Goal: Task Accomplishment & Management: Complete application form

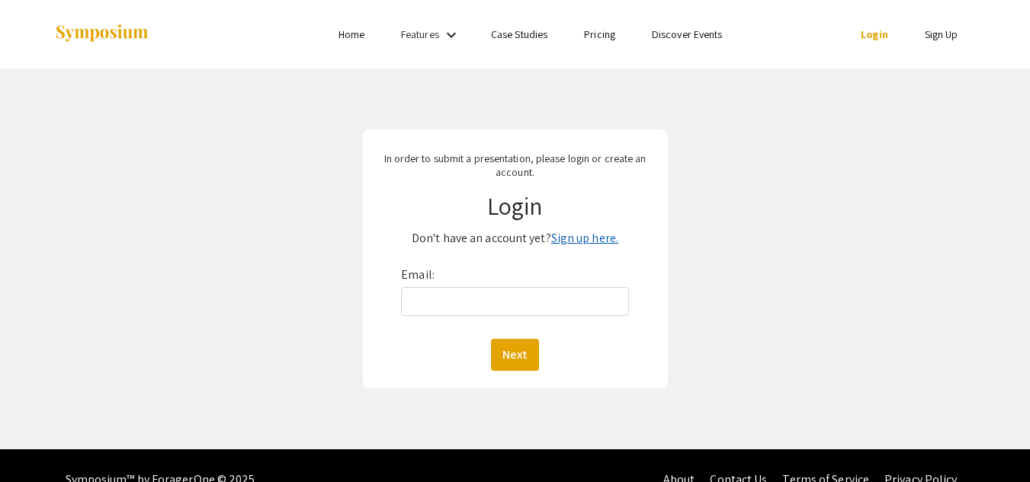
click at [579, 237] on link "Sign up here." at bounding box center [584, 238] width 67 height 16
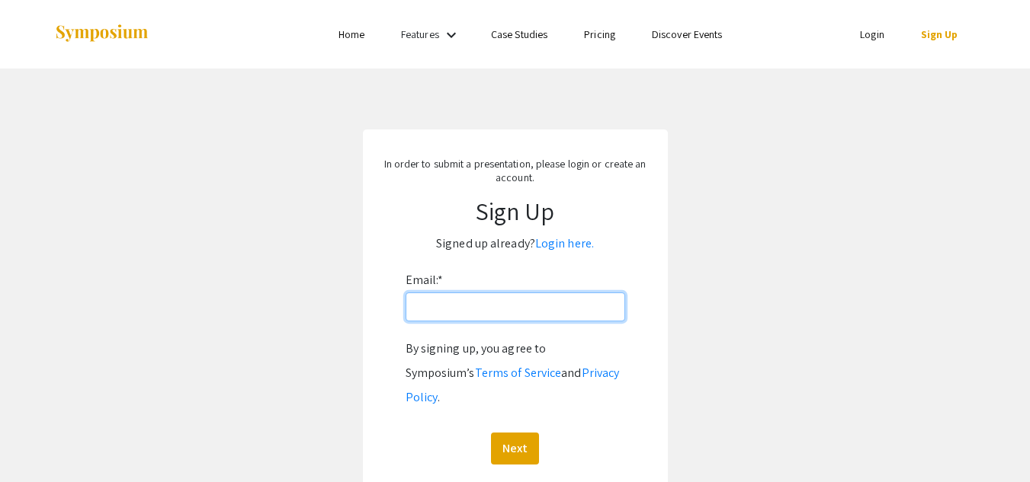
click at [511, 307] on input "Email: *" at bounding box center [514, 307] width 219 height 29
type input "[EMAIL_ADDRESS][DOMAIN_NAME]"
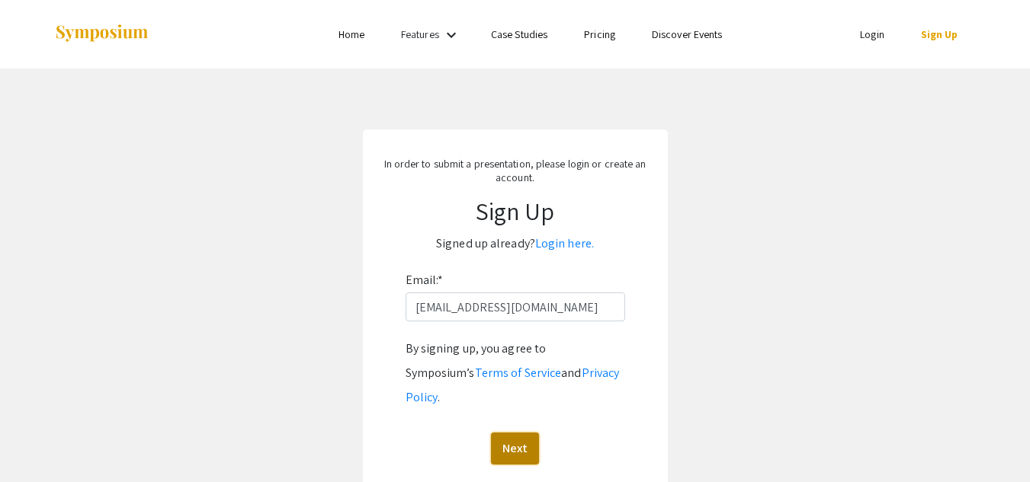
click at [511, 433] on button "Next" at bounding box center [515, 449] width 48 height 32
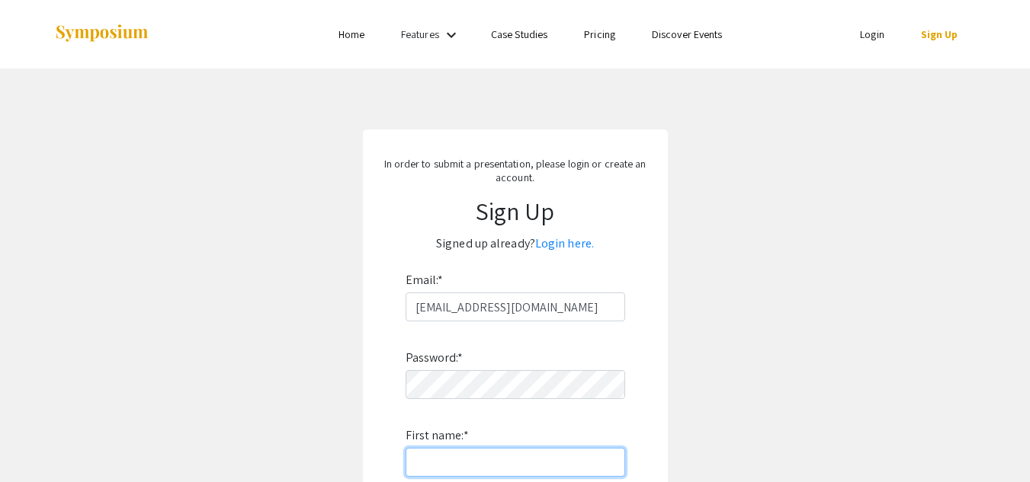
click at [489, 460] on input "First name: *" at bounding box center [514, 462] width 219 height 29
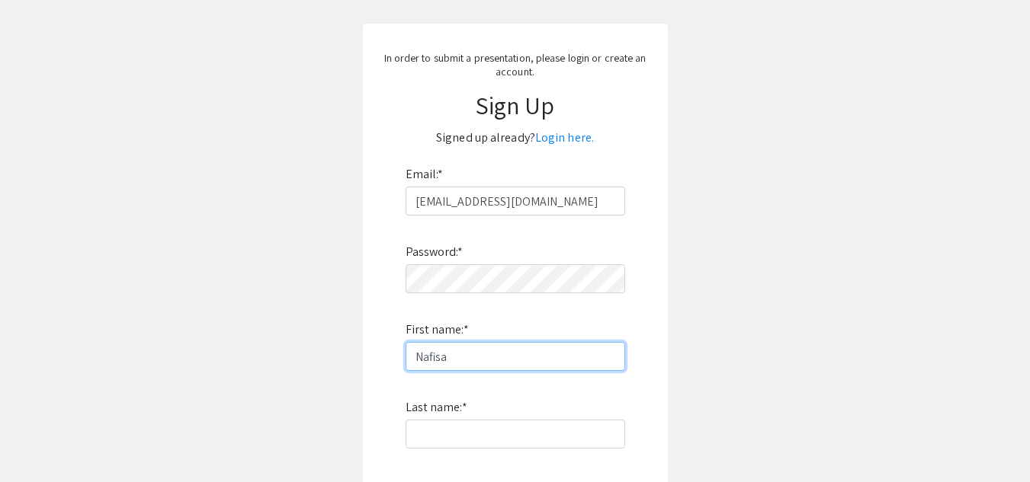
scroll to position [170, 0]
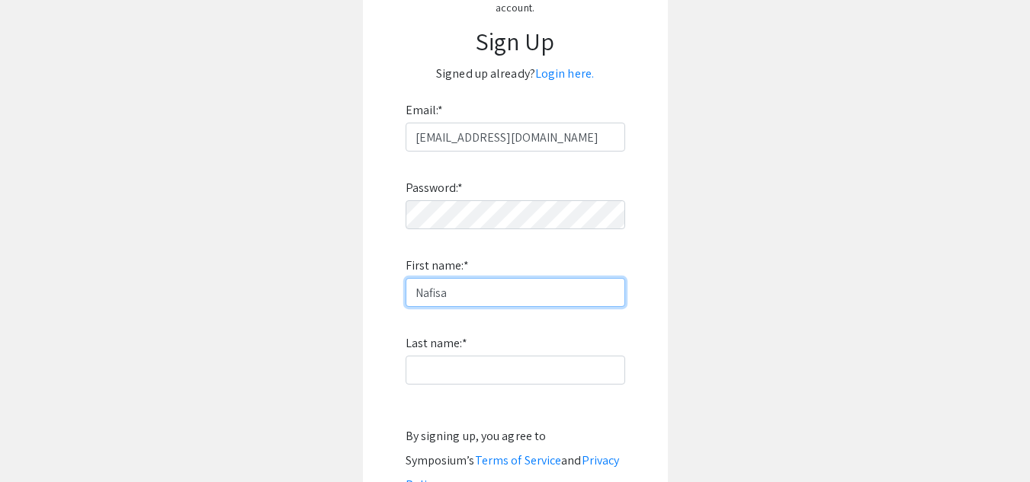
type input "Nafisa"
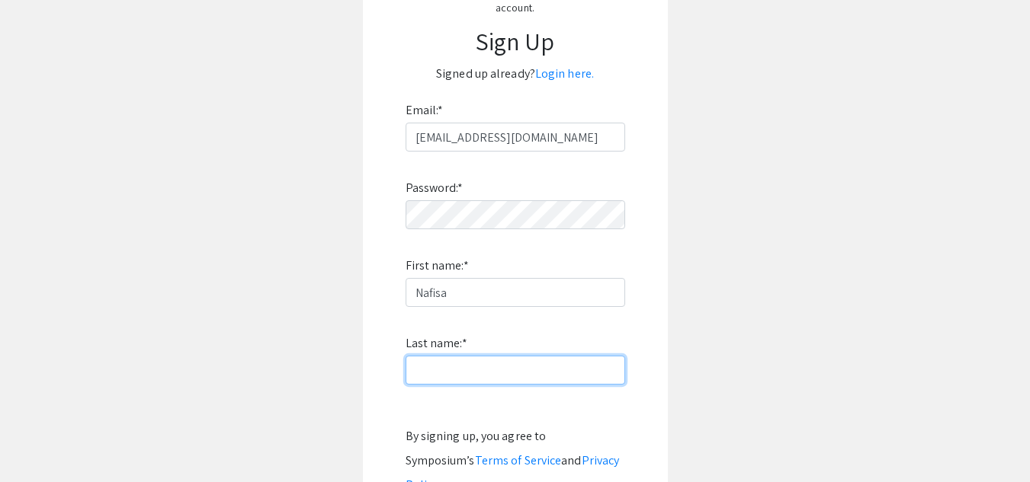
click at [463, 368] on input "Last name: *" at bounding box center [514, 370] width 219 height 29
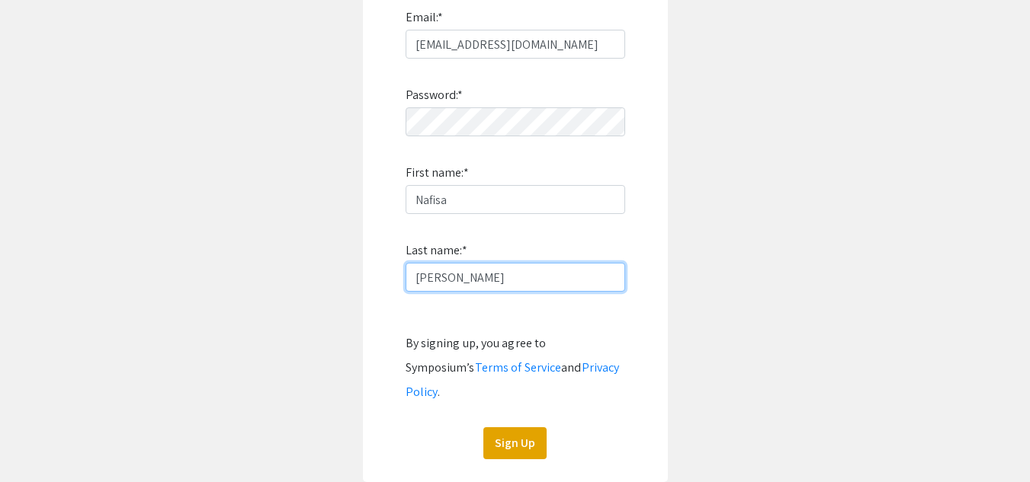
scroll to position [290, 0]
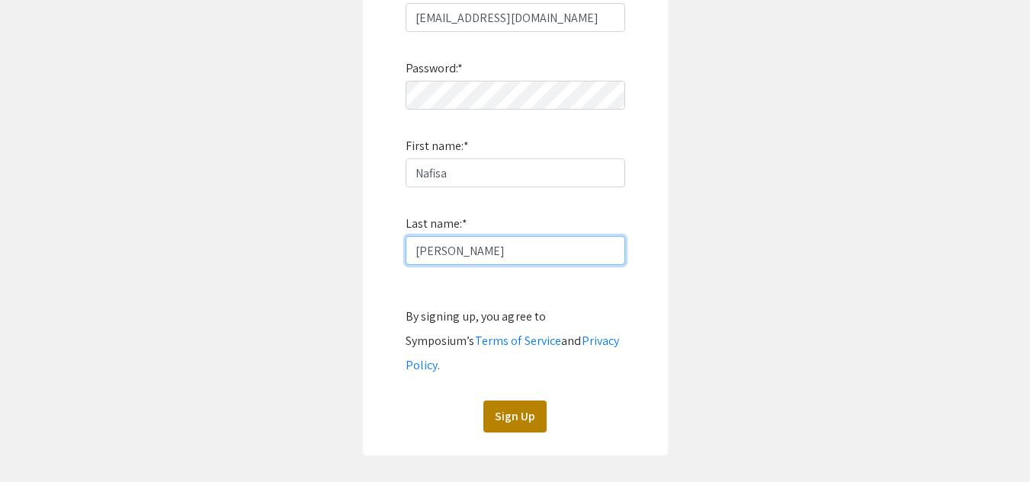
type input "[PERSON_NAME]"
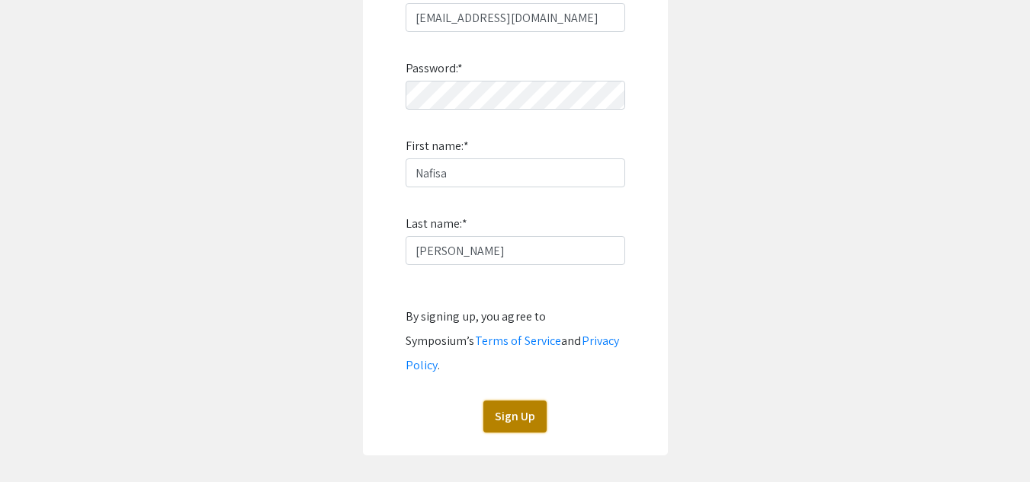
click at [512, 401] on button "Sign Up" at bounding box center [514, 417] width 63 height 32
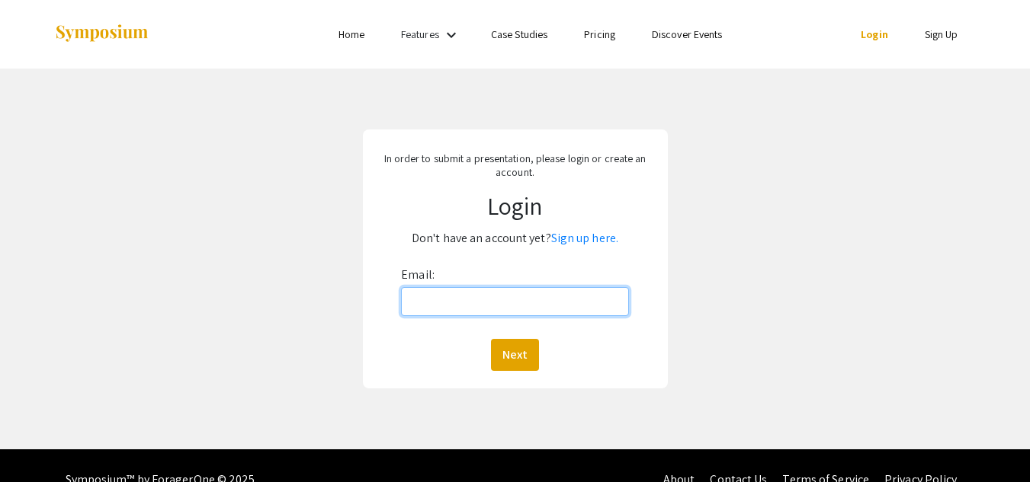
click at [485, 303] on input "Email:" at bounding box center [514, 301] width 227 height 29
type input "[EMAIL_ADDRESS][DOMAIN_NAME]"
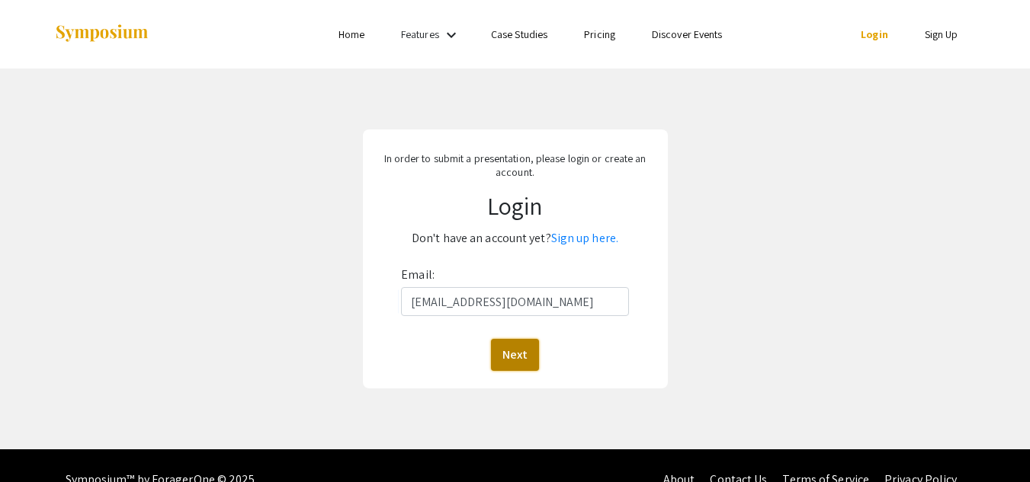
click at [521, 354] on button "Next" at bounding box center [515, 355] width 48 height 32
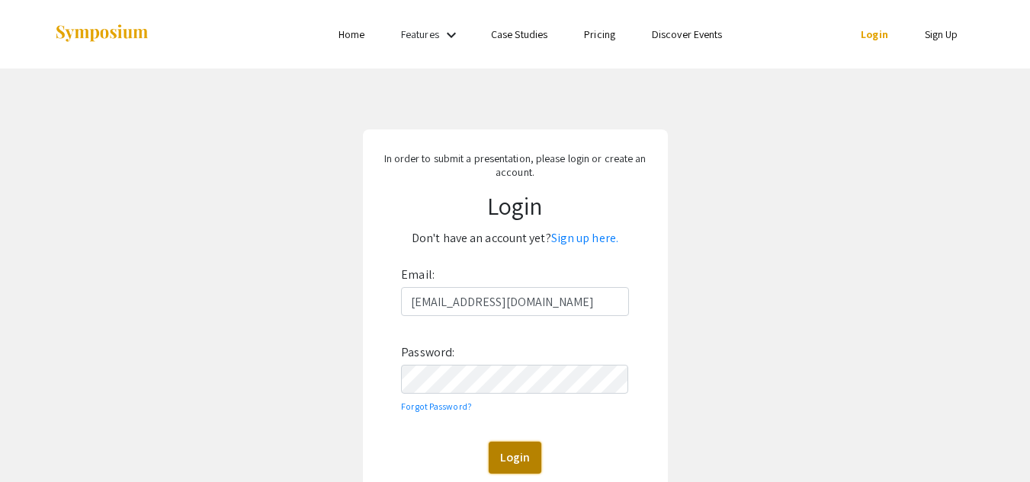
click at [518, 450] on button "Login" at bounding box center [515, 458] width 53 height 32
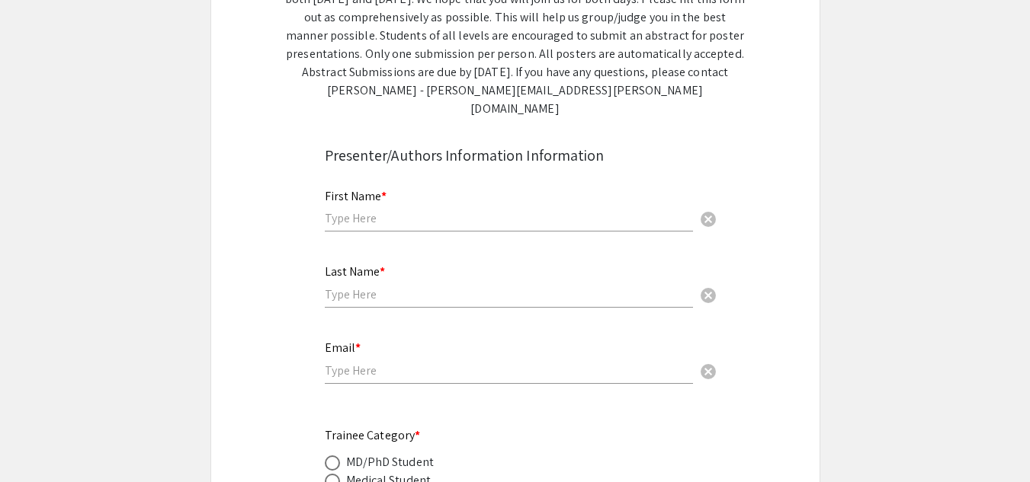
scroll to position [203, 0]
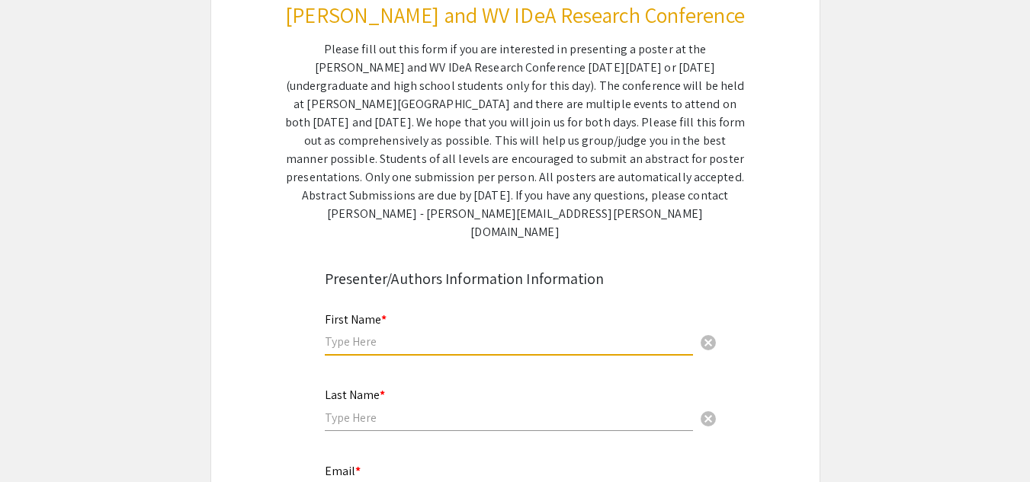
click at [411, 334] on input "text" at bounding box center [509, 342] width 368 height 16
type input "Nafisa"
type input "[PERSON_NAME]"
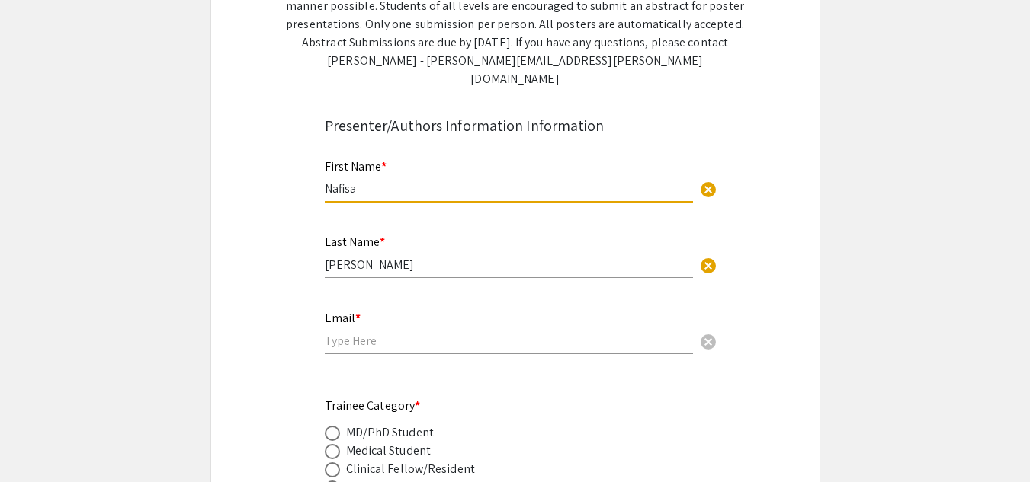
scroll to position [451, 0]
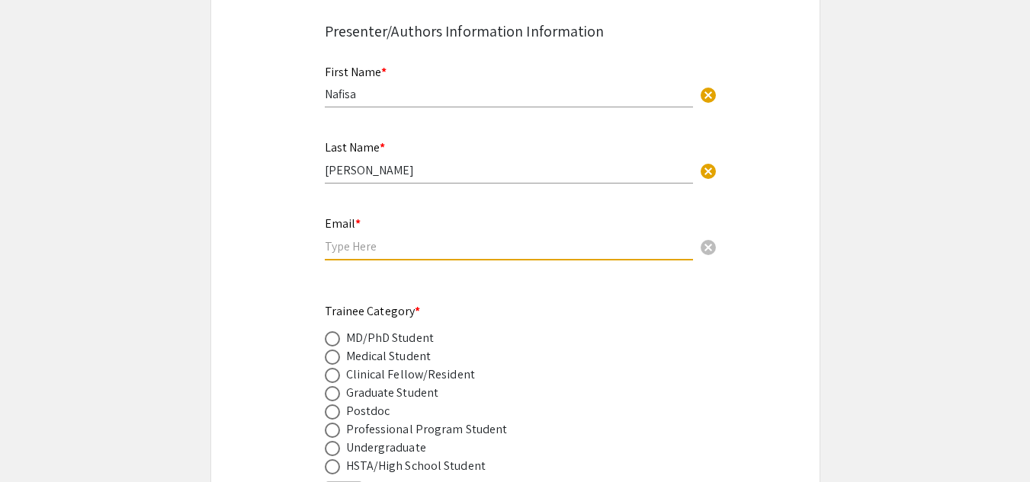
click at [447, 239] on input "email" at bounding box center [509, 247] width 368 height 16
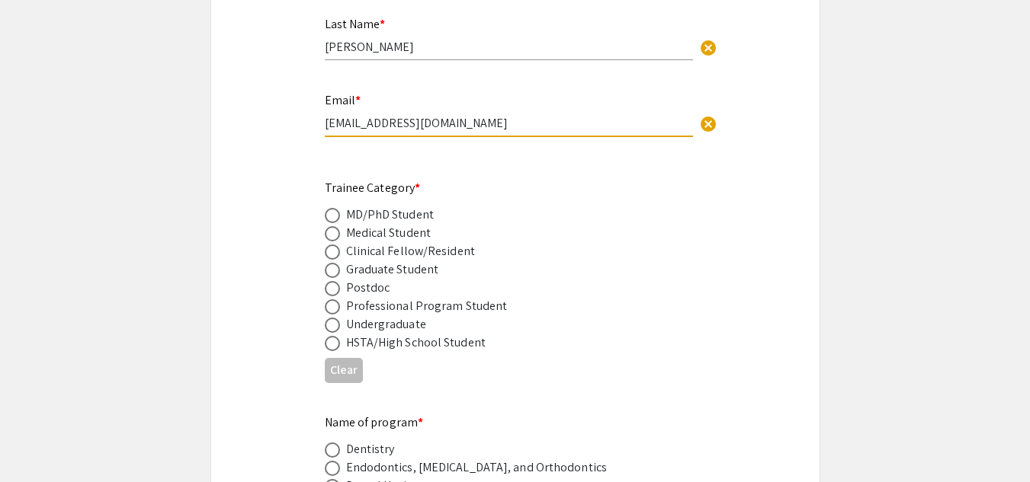
scroll to position [611, 0]
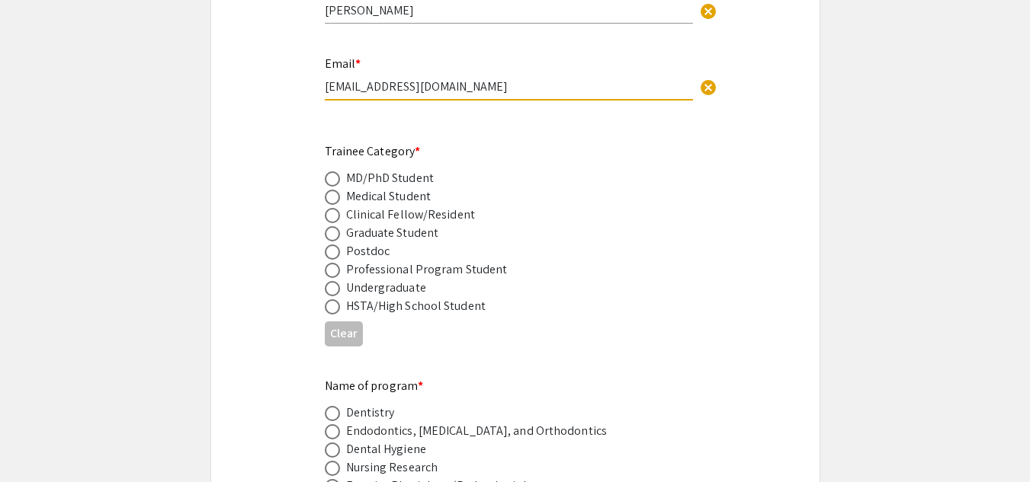
type input "[EMAIL_ADDRESS][DOMAIN_NAME]"
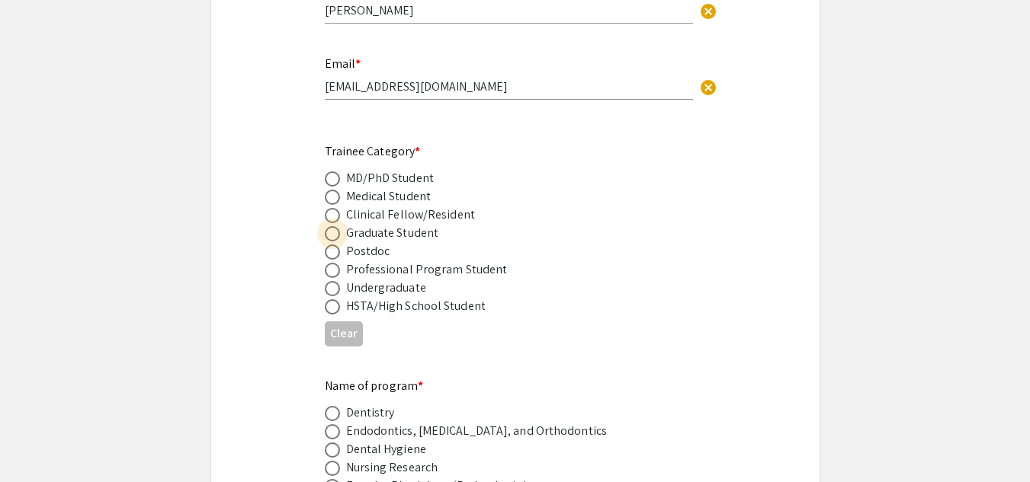
click at [332, 226] on span at bounding box center [332, 233] width 15 height 15
click at [332, 226] on input "radio" at bounding box center [332, 233] width 15 height 15
radio input "true"
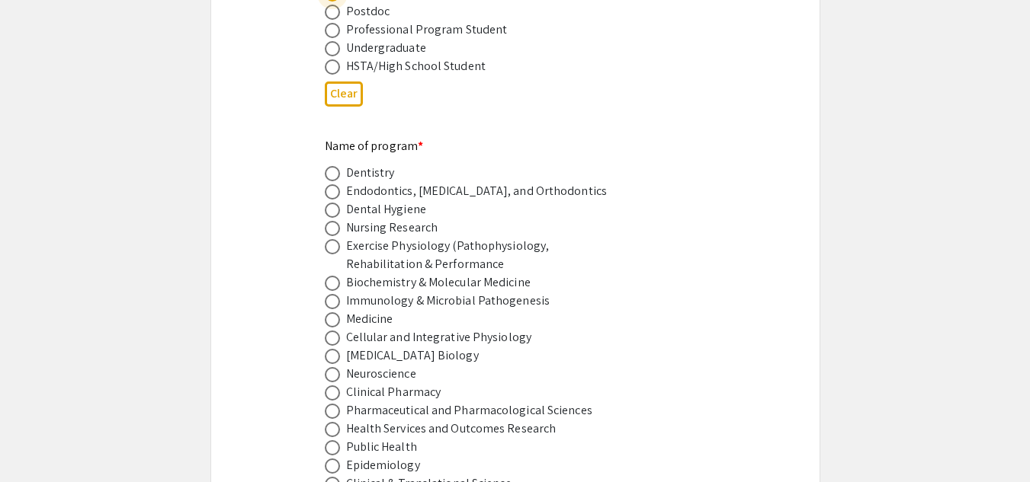
scroll to position [866, 0]
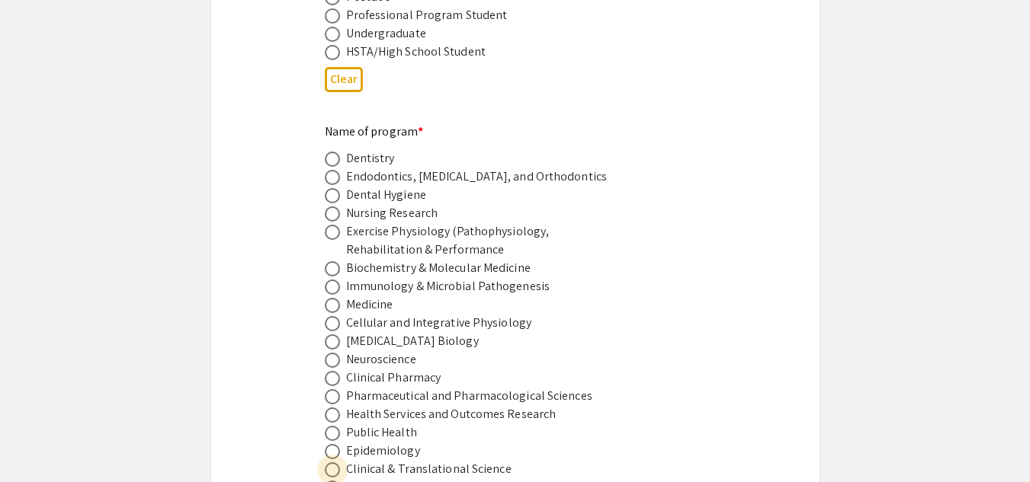
click at [336, 463] on span at bounding box center [332, 470] width 15 height 15
click at [336, 463] on input "radio" at bounding box center [332, 470] width 15 height 15
radio input "true"
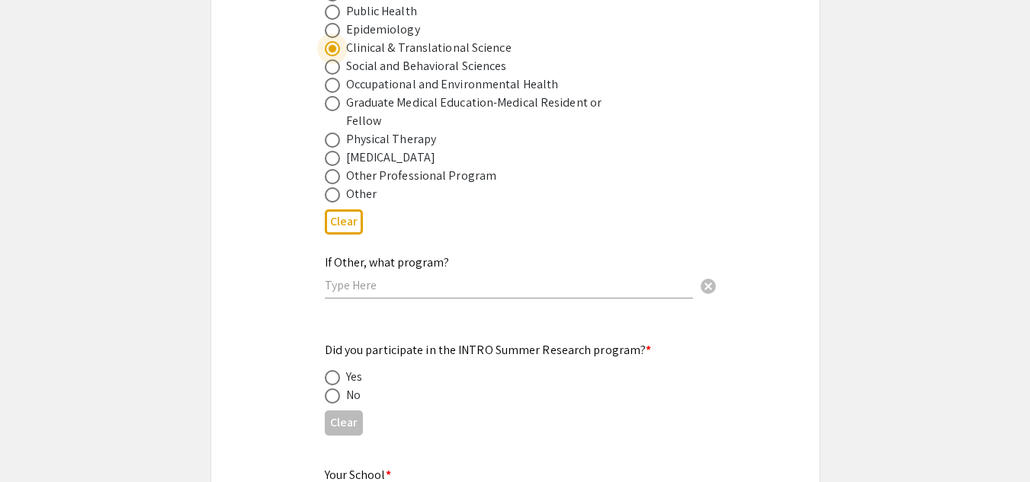
scroll to position [1295, 0]
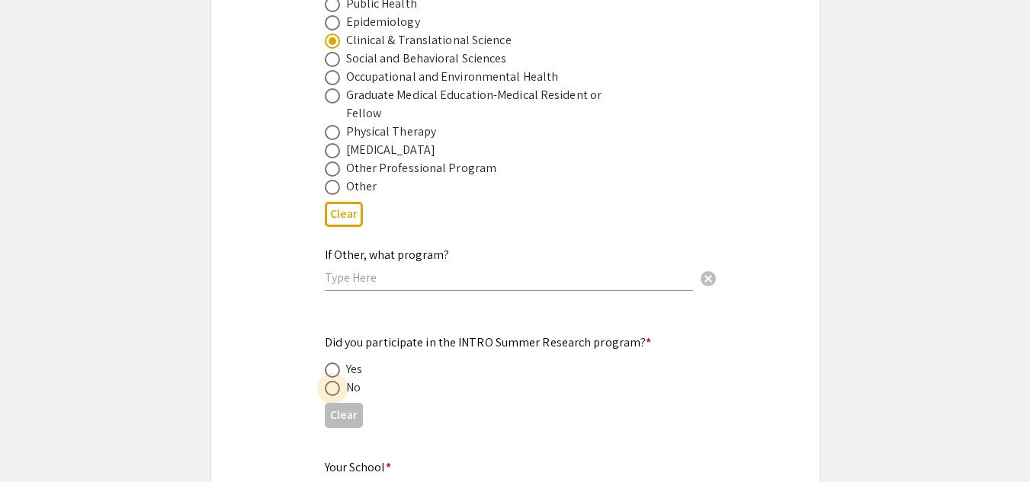
click at [333, 381] on span at bounding box center [332, 388] width 15 height 15
click at [333, 381] on input "radio" at bounding box center [332, 388] width 15 height 15
radio input "true"
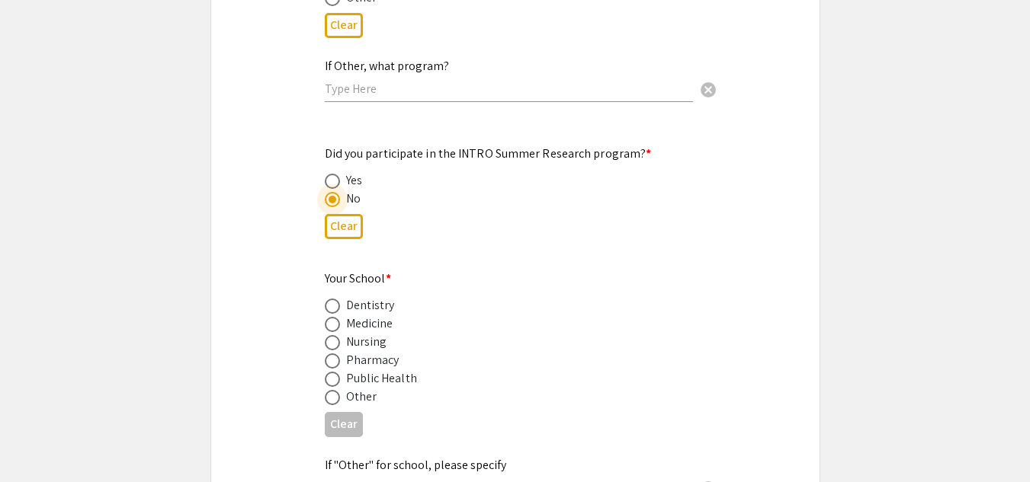
scroll to position [1506, 0]
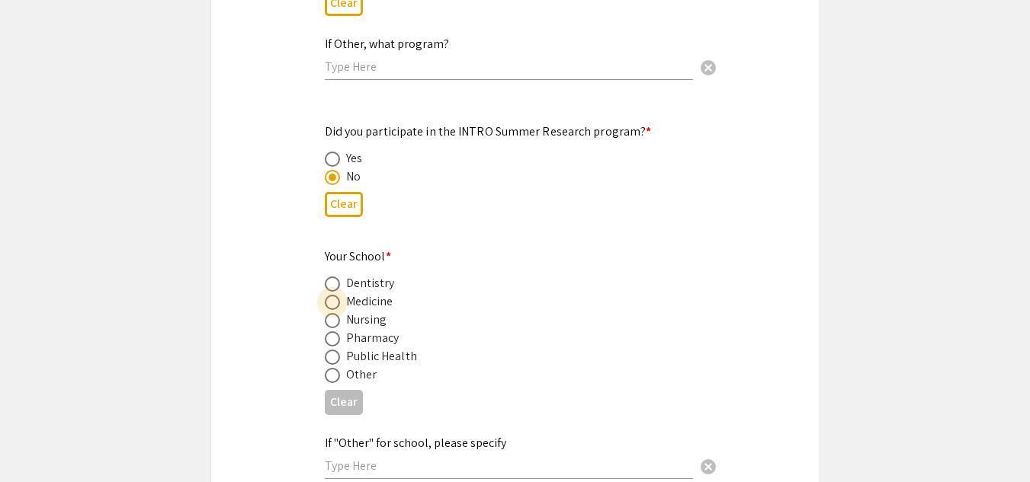
click at [335, 295] on span at bounding box center [332, 302] width 15 height 15
click at [335, 295] on input "radio" at bounding box center [332, 302] width 15 height 15
radio input "true"
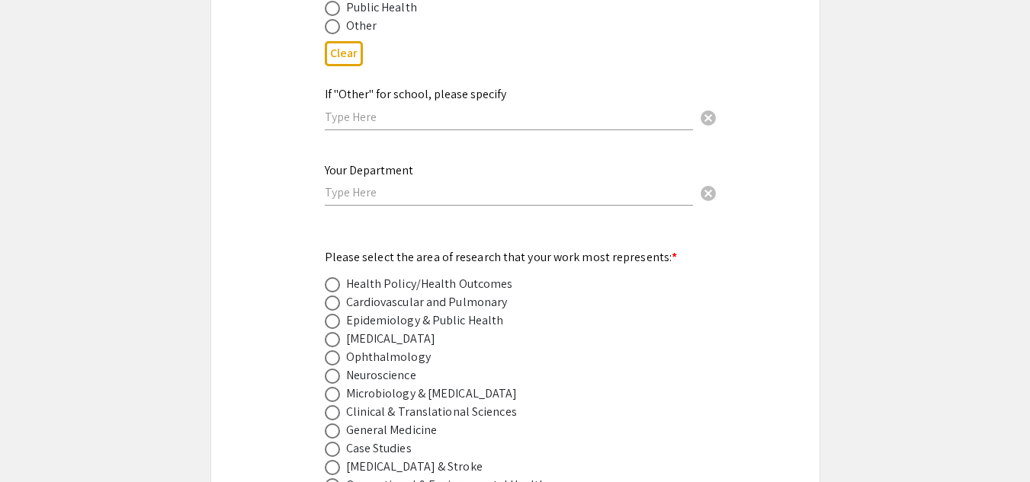
scroll to position [1862, 0]
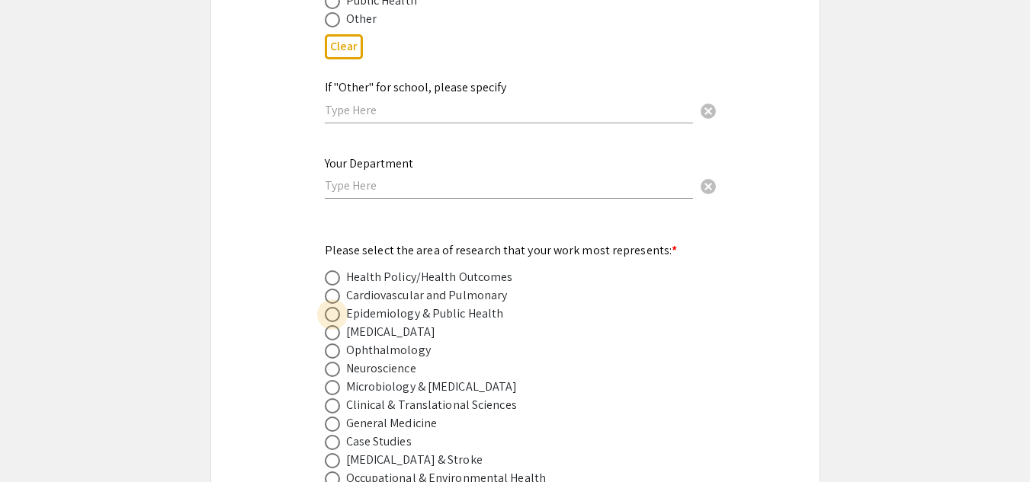
click at [332, 315] on span at bounding box center [332, 315] width 0 height 0
click at [332, 307] on input "radio" at bounding box center [332, 314] width 15 height 15
radio input "true"
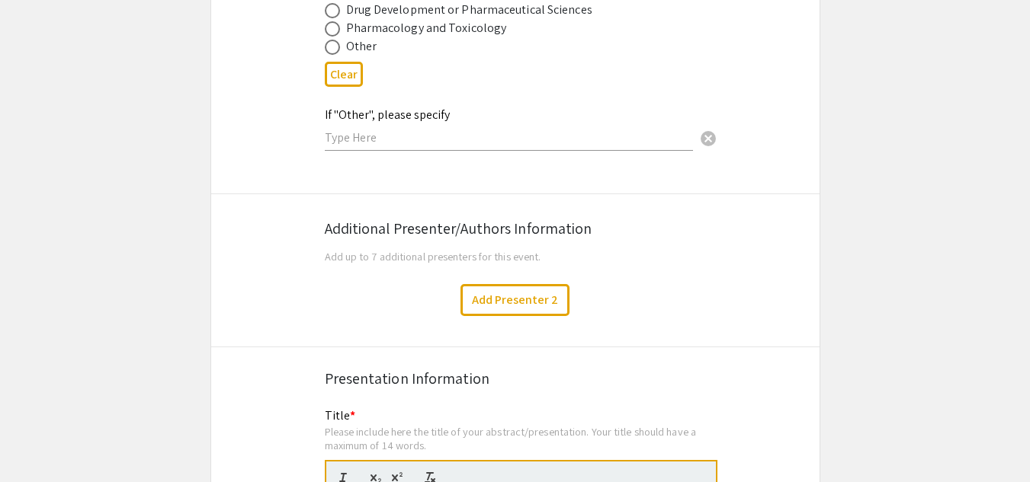
scroll to position [2430, 0]
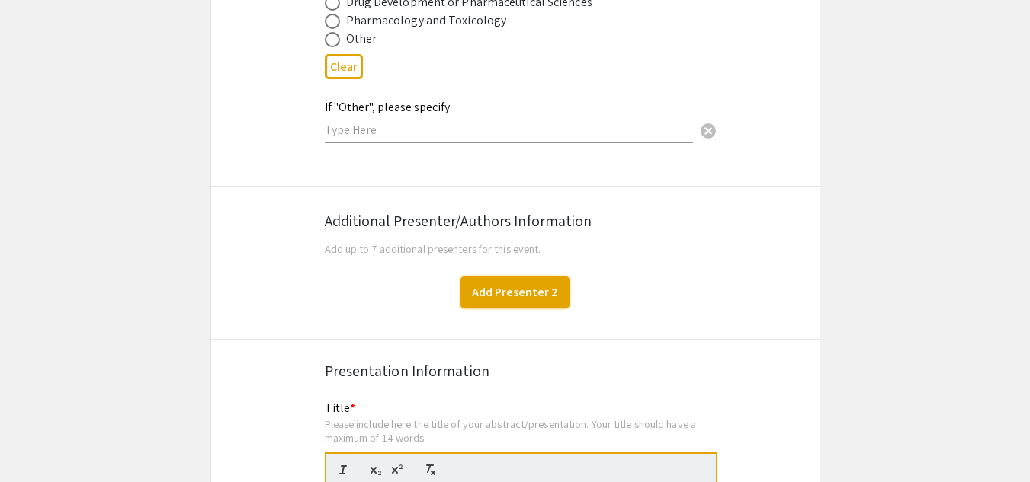
click at [523, 277] on button "Add Presenter 2" at bounding box center [514, 293] width 109 height 32
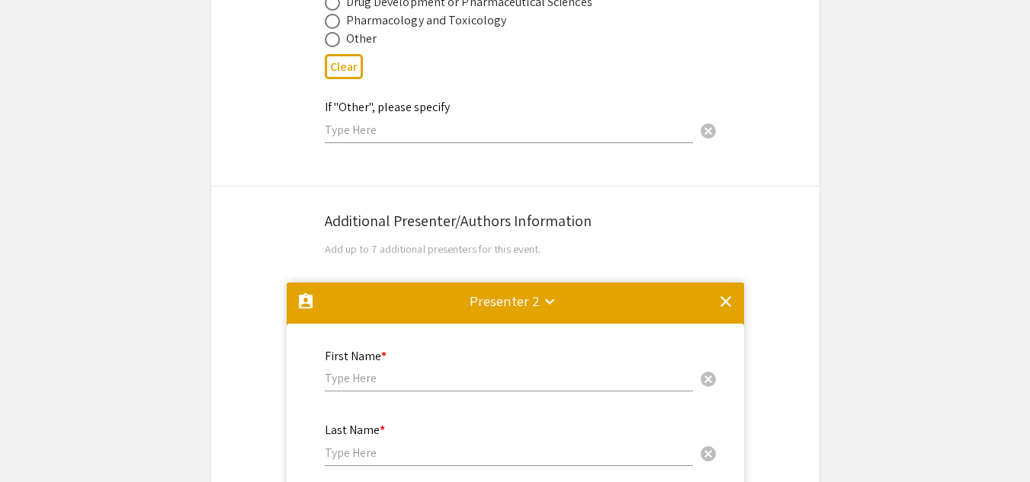
scroll to position [2694, 0]
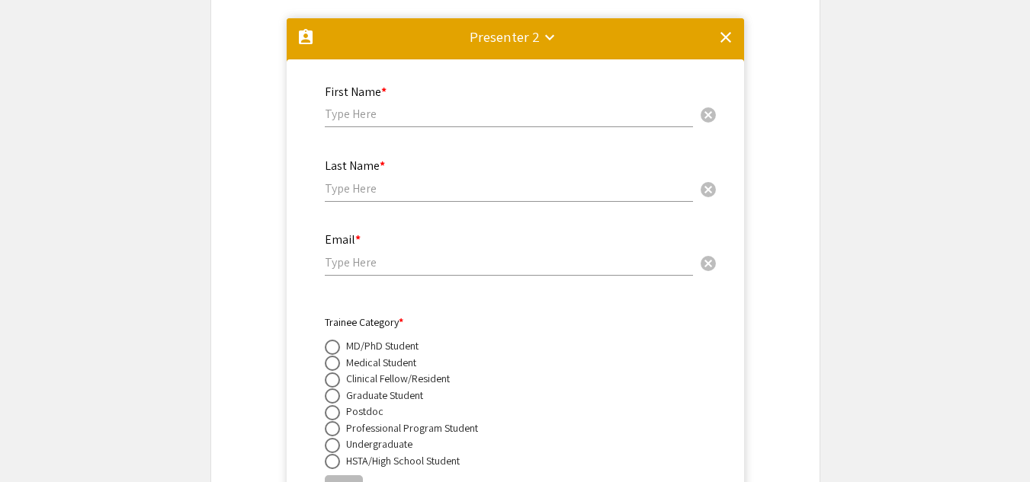
click at [724, 28] on mat-icon "clear" at bounding box center [725, 37] width 18 height 18
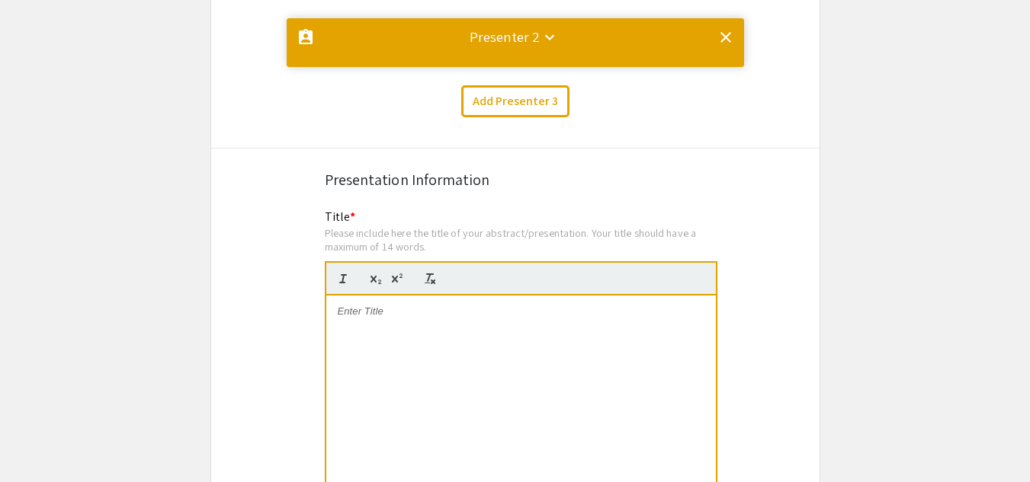
scroll to position [0, 0]
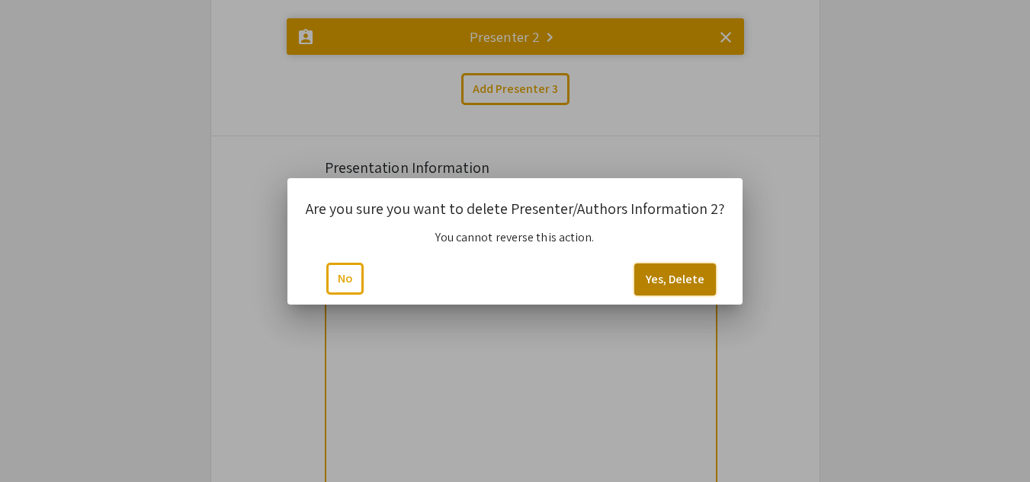
click at [676, 271] on button "Yes, Delete" at bounding box center [675, 280] width 82 height 32
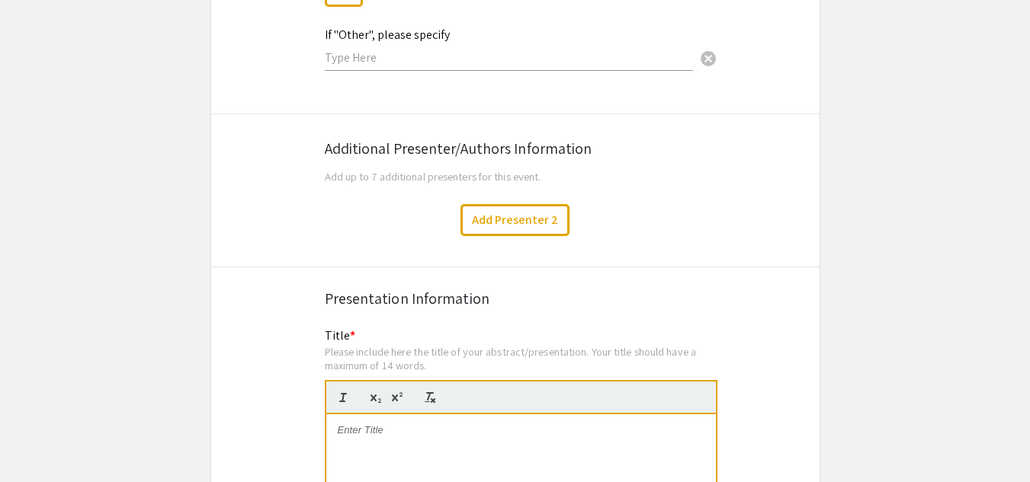
scroll to position [2721, 0]
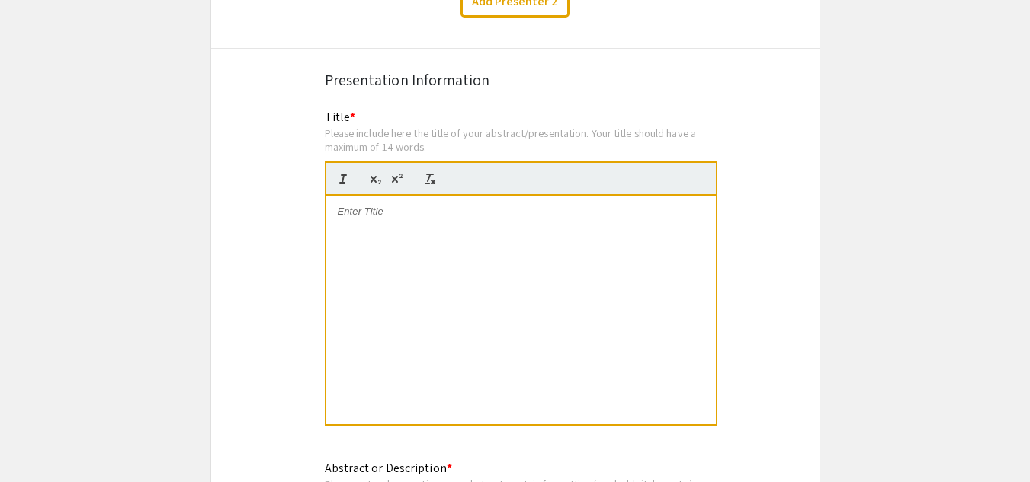
click at [493, 206] on div at bounding box center [520, 310] width 389 height 229
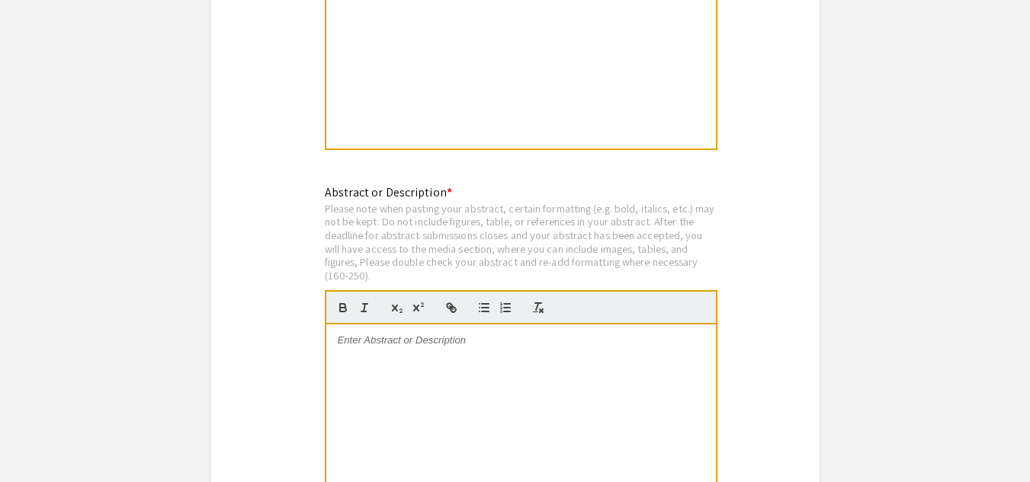
scroll to position [3019, 0]
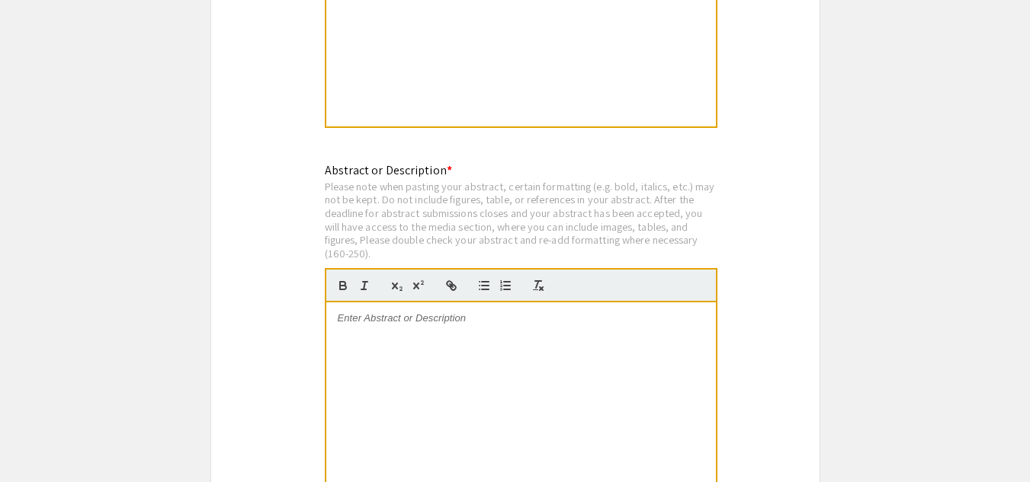
click at [566, 332] on div at bounding box center [520, 417] width 389 height 229
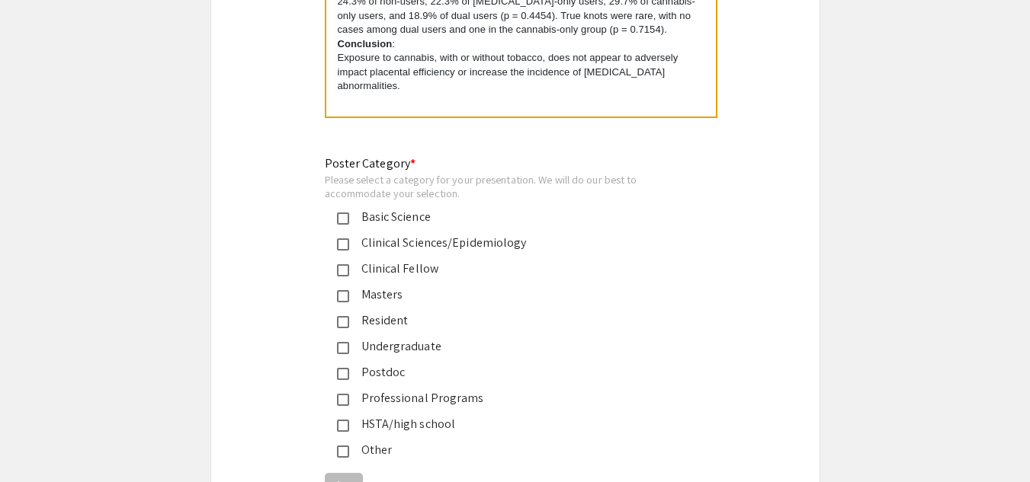
scroll to position [3477, 0]
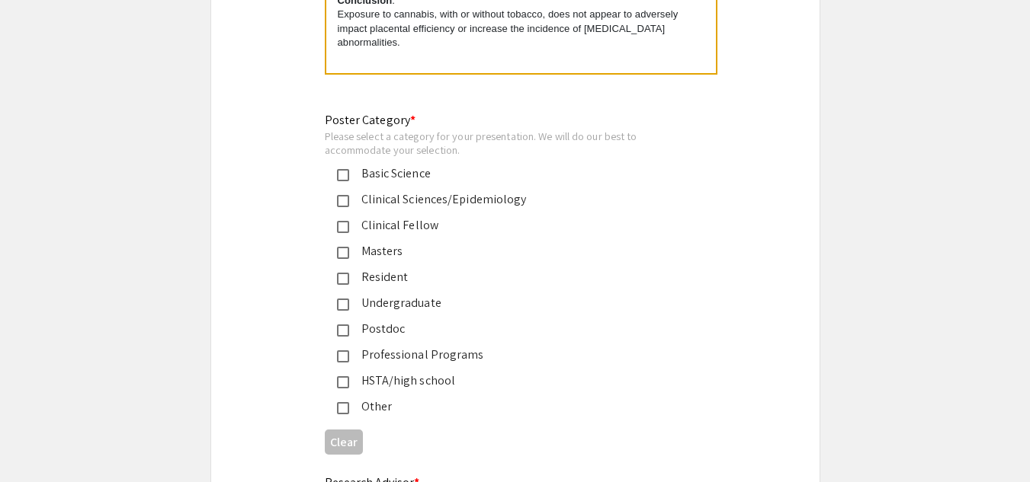
click at [343, 195] on mat-pseudo-checkbox at bounding box center [343, 201] width 12 height 12
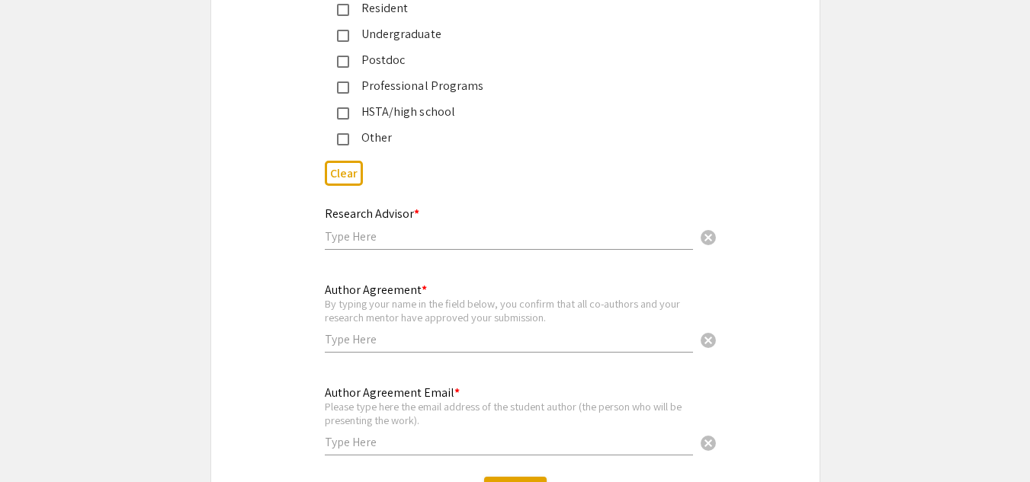
scroll to position [3797, 0]
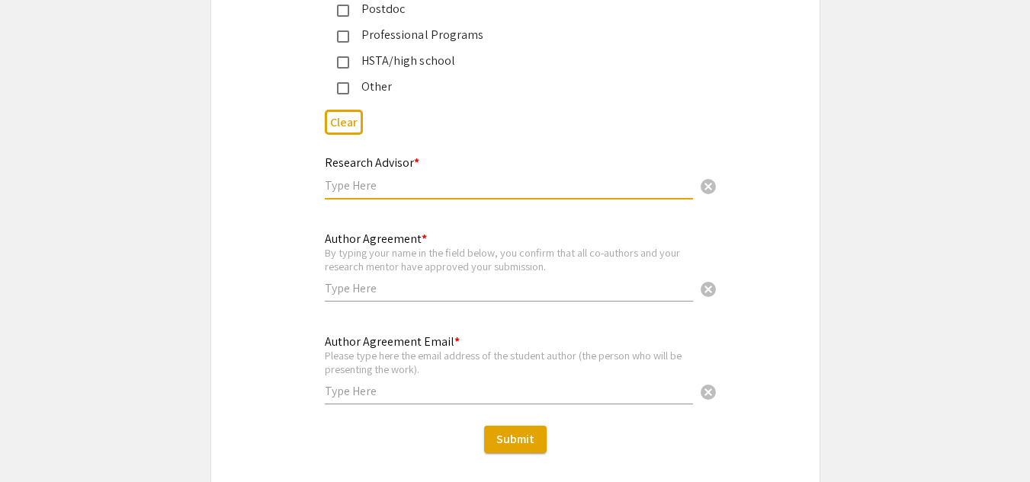
click at [447, 178] on input "text" at bounding box center [509, 186] width 368 height 16
type input "Bethany Barone Gibbs"
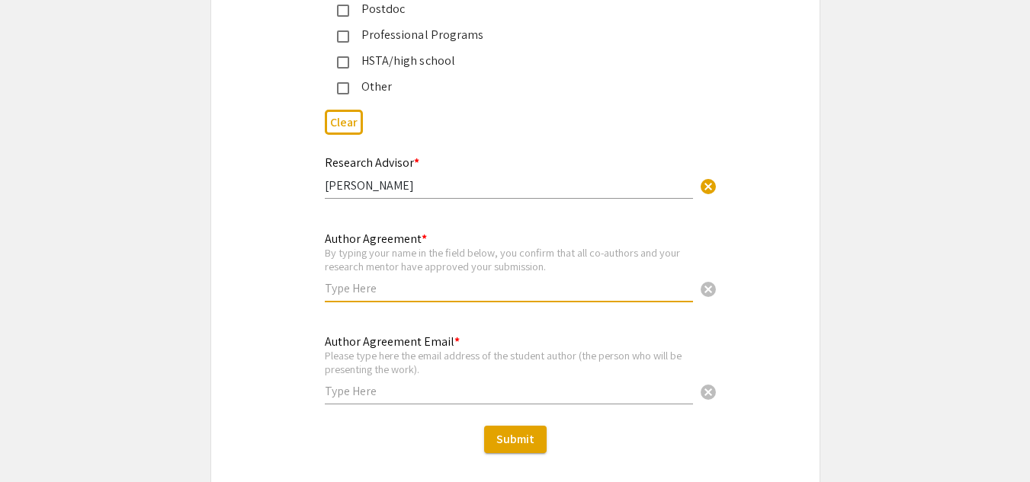
click at [415, 280] on input "text" at bounding box center [509, 288] width 368 height 16
type input "Nafisa abedin"
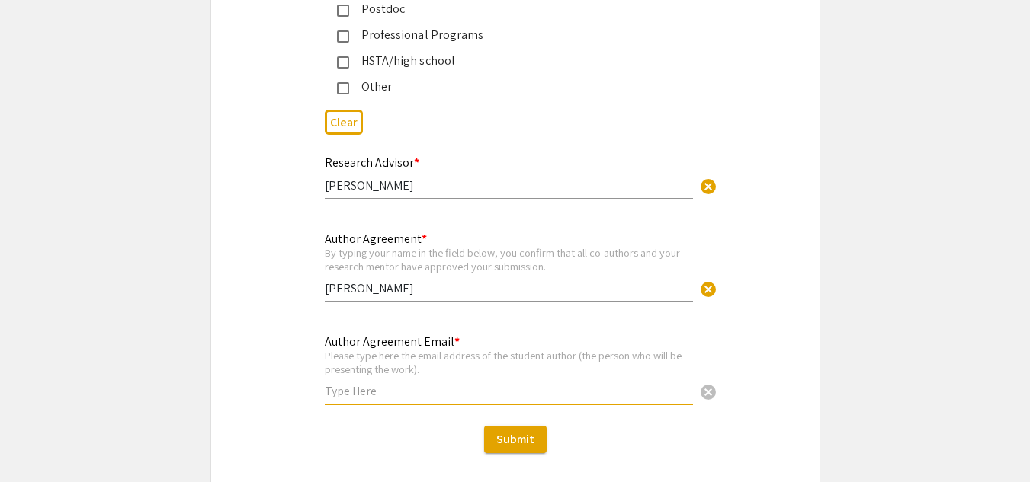
click at [445, 383] on input "text" at bounding box center [509, 391] width 368 height 16
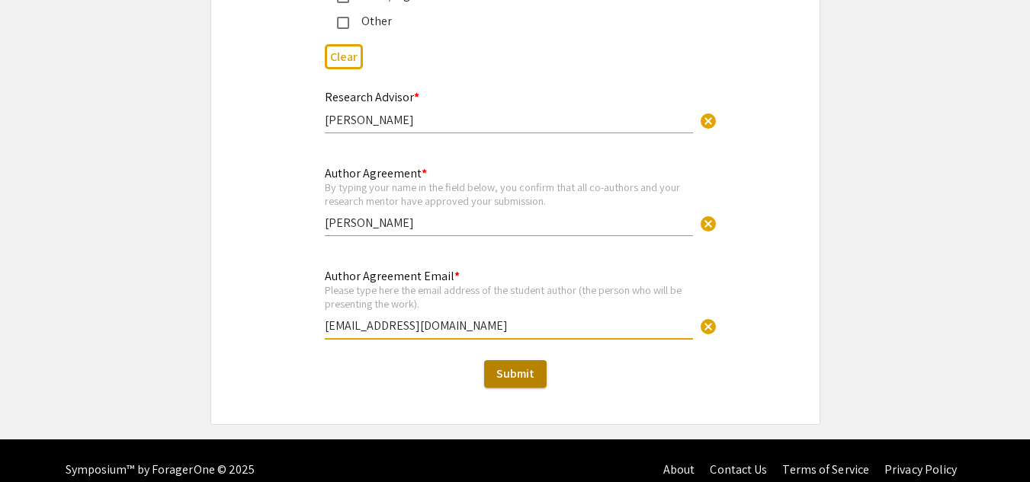
type input "[EMAIL_ADDRESS][DOMAIN_NAME]"
click at [527, 366] on span "Submit" at bounding box center [515, 374] width 38 height 16
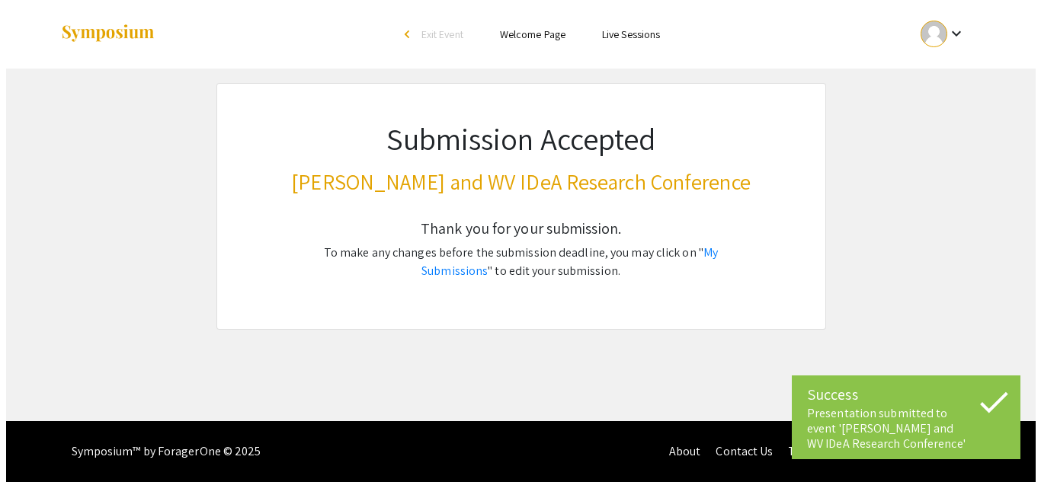
scroll to position [0, 0]
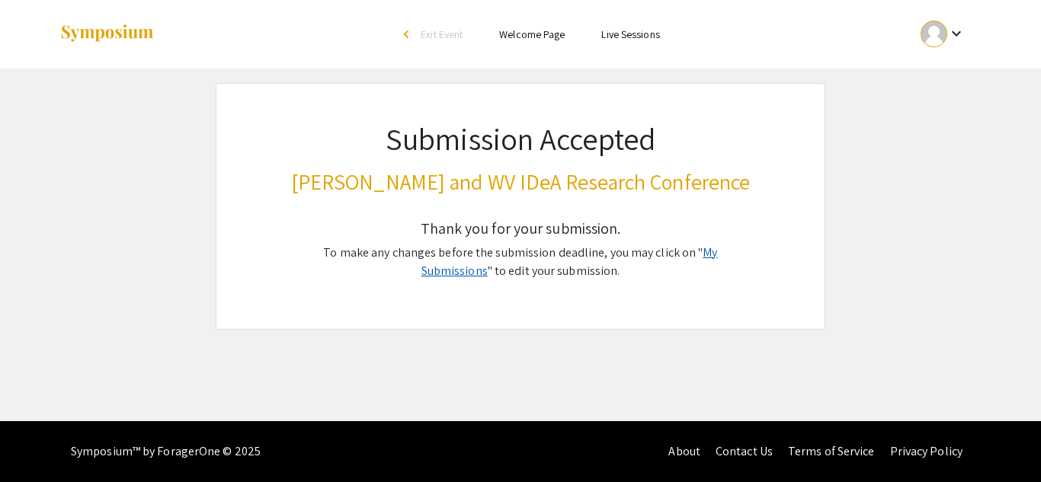
click at [702, 258] on link "My Submissions" at bounding box center [569, 262] width 296 height 34
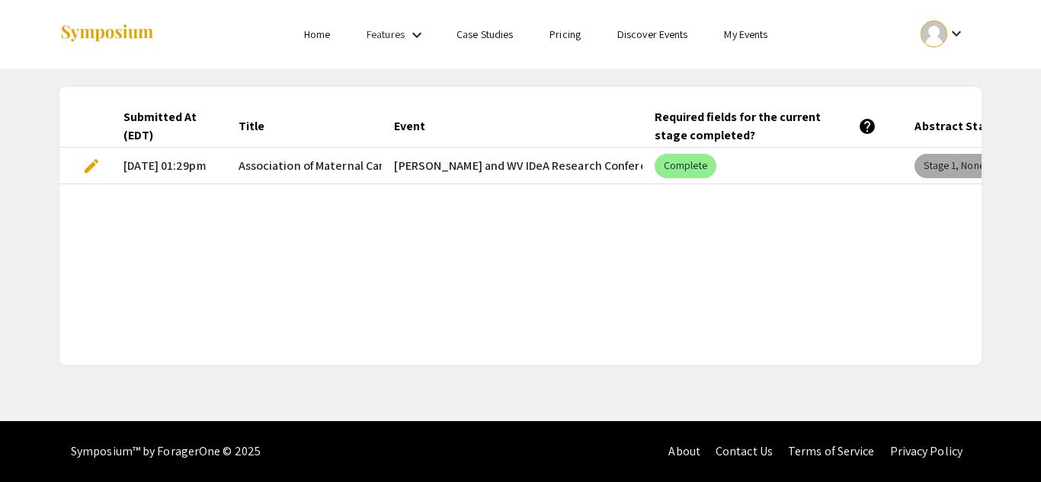
click at [948, 159] on mat-chip "Stage 1, None" at bounding box center [954, 166] width 78 height 24
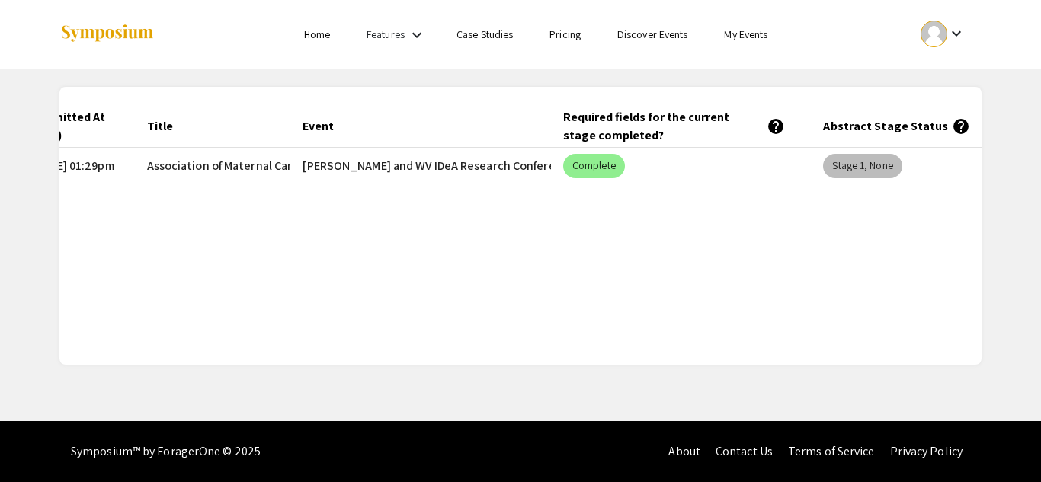
scroll to position [0, 122]
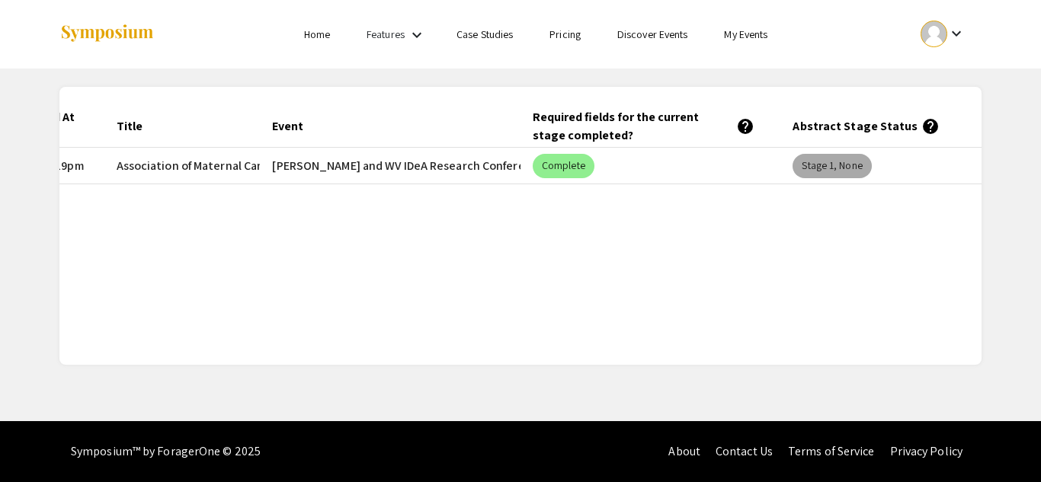
click at [828, 165] on mat-chip "Stage 1, None" at bounding box center [832, 166] width 78 height 24
click at [581, 165] on mat-chip "Complete" at bounding box center [564, 166] width 62 height 24
